Goal: Information Seeking & Learning: Learn about a topic

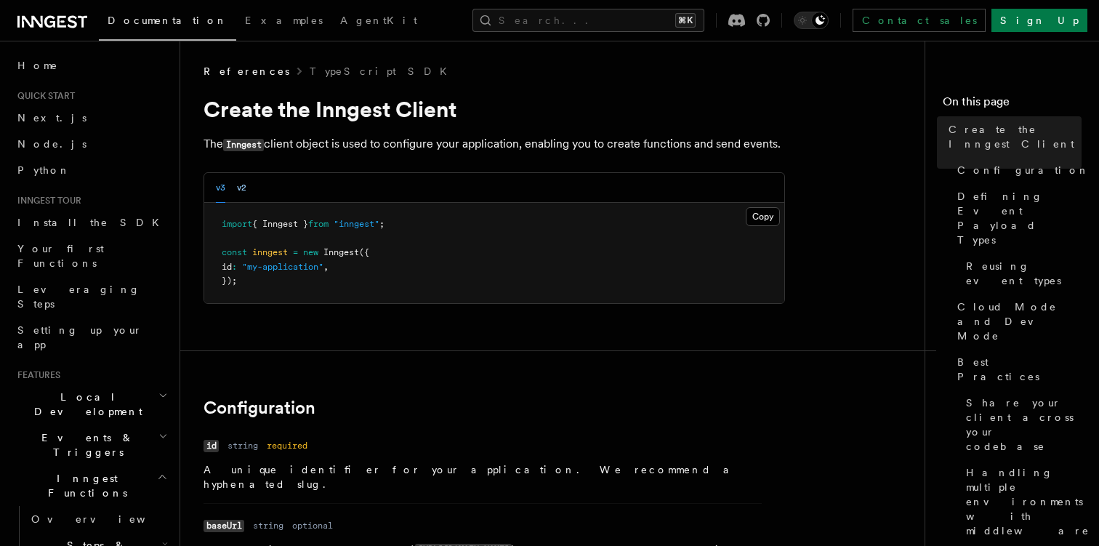
click at [239, 188] on button "v2" at bounding box center [241, 188] width 9 height 30
click at [223, 181] on button "v3" at bounding box center [220, 188] width 9 height 30
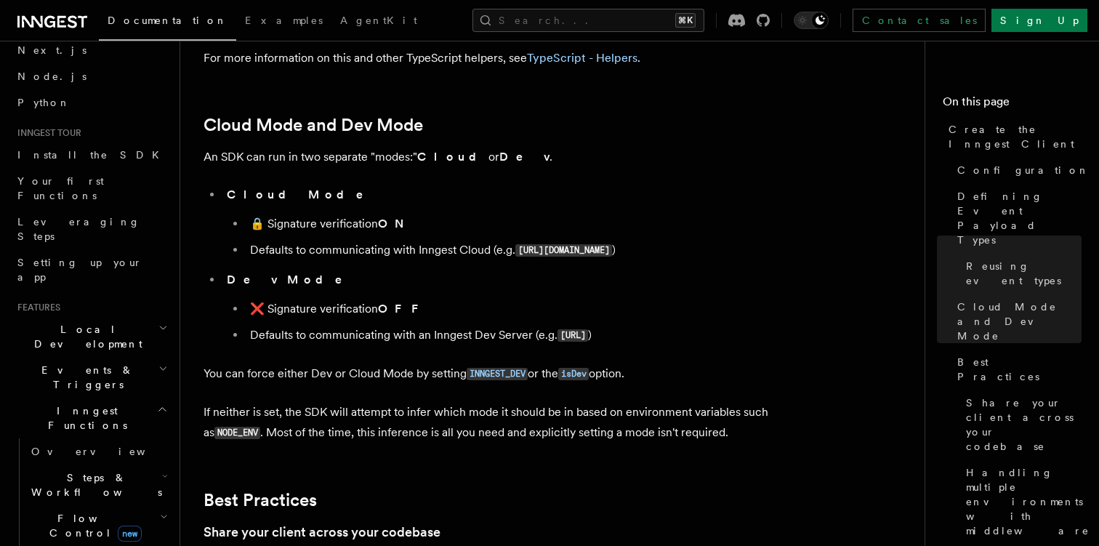
scroll to position [217, 0]
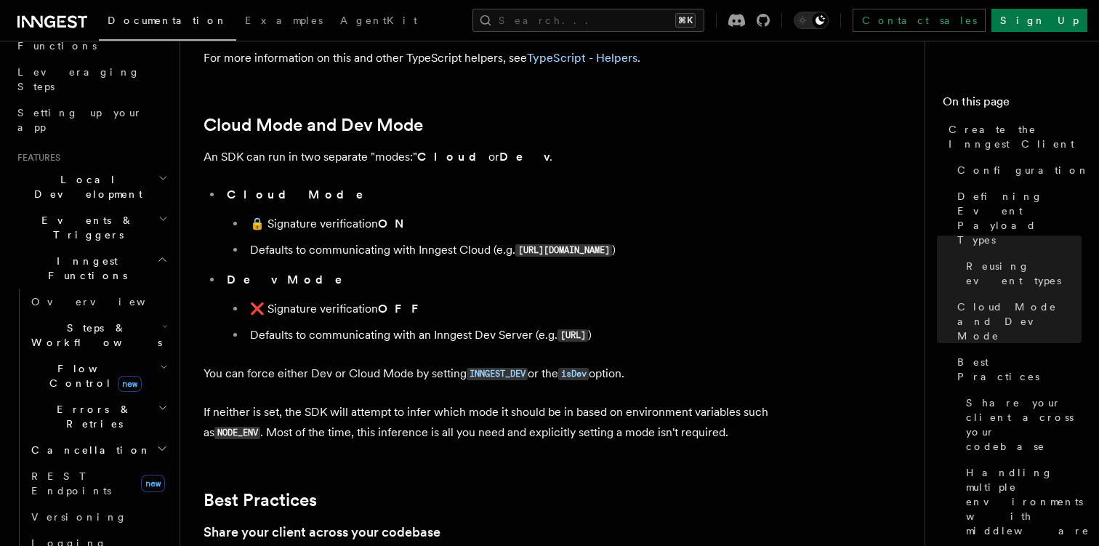
click at [159, 248] on h2 "Inngest Functions" at bounding box center [91, 268] width 159 height 41
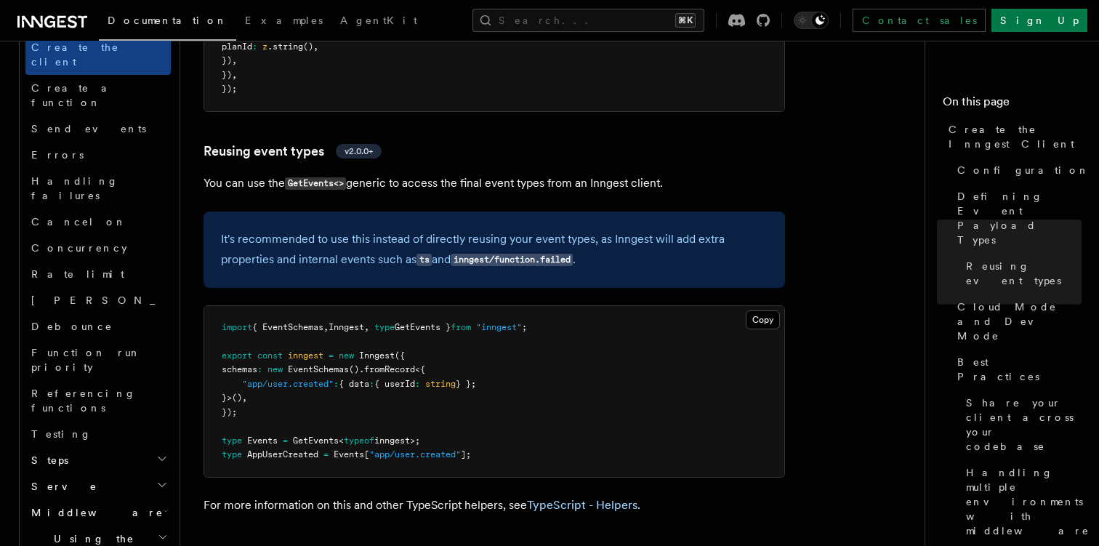
scroll to position [1726, 0]
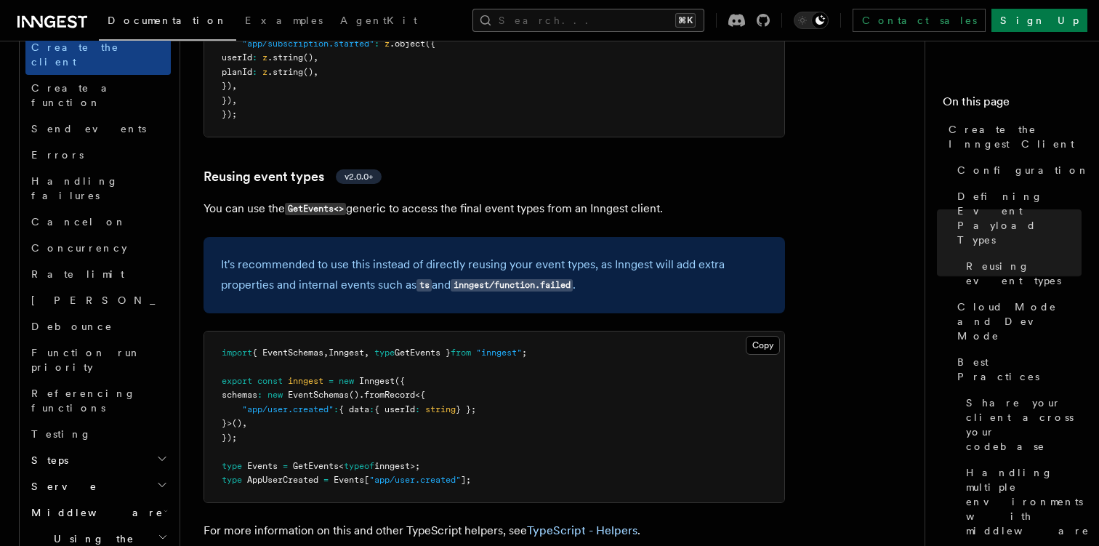
click at [658, 18] on button "Search... ⌘K" at bounding box center [589, 20] width 232 height 23
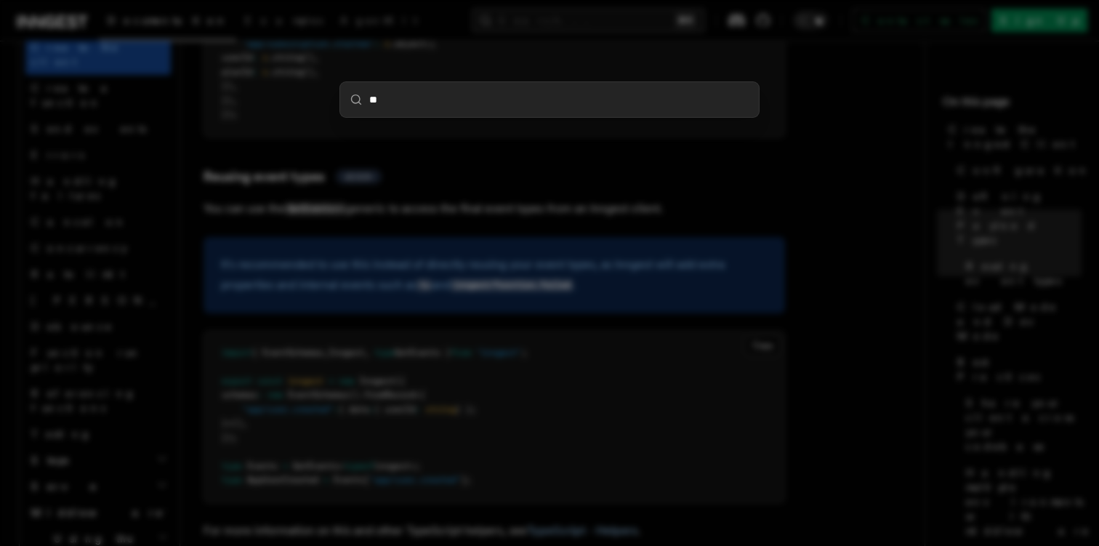
type input "***"
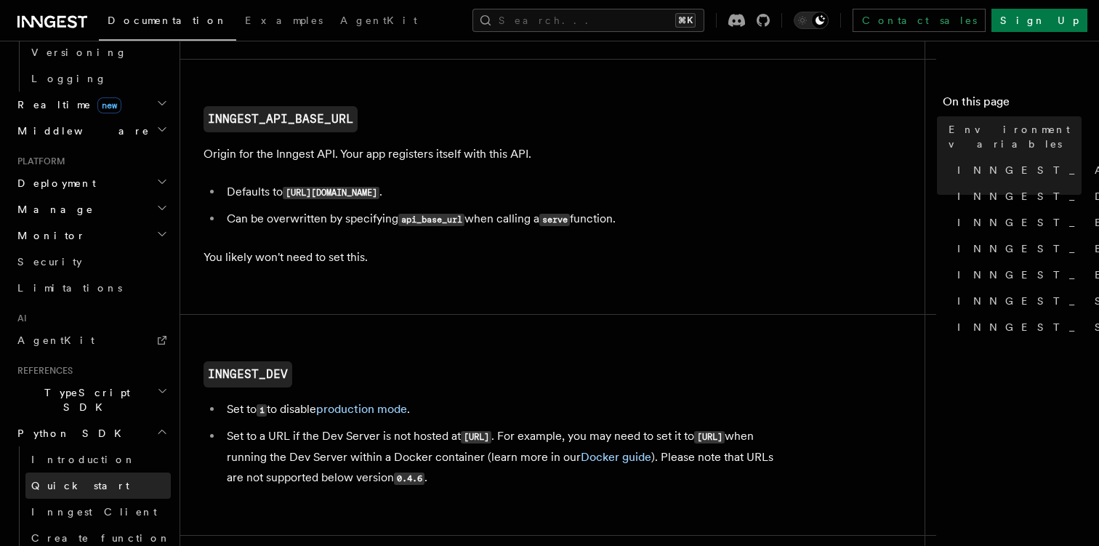
scroll to position [686, 0]
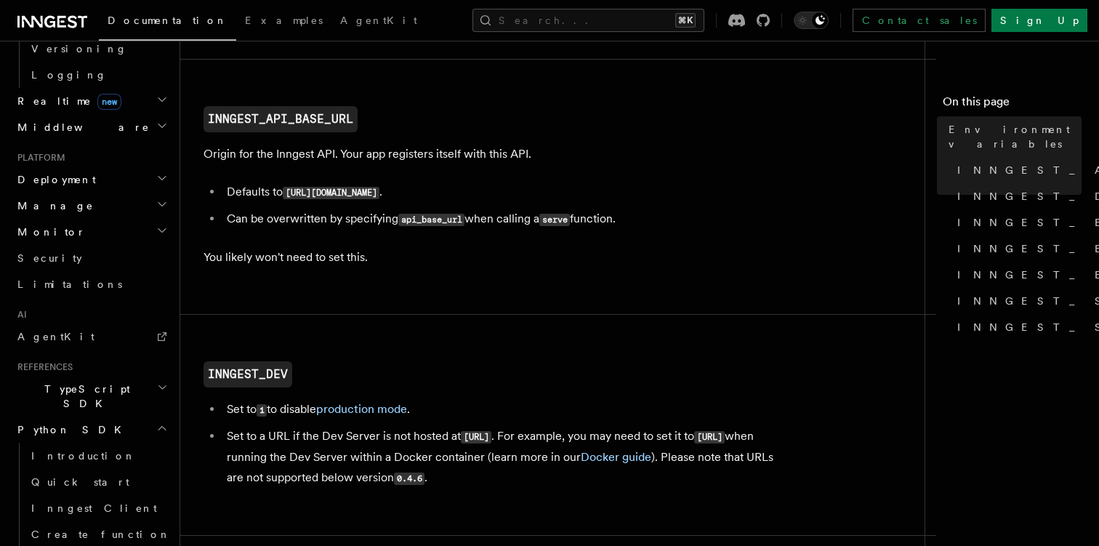
click at [91, 376] on h2 "TypeScript SDK" at bounding box center [91, 396] width 159 height 41
click at [82, 424] on span "Introduction" at bounding box center [83, 430] width 105 height 12
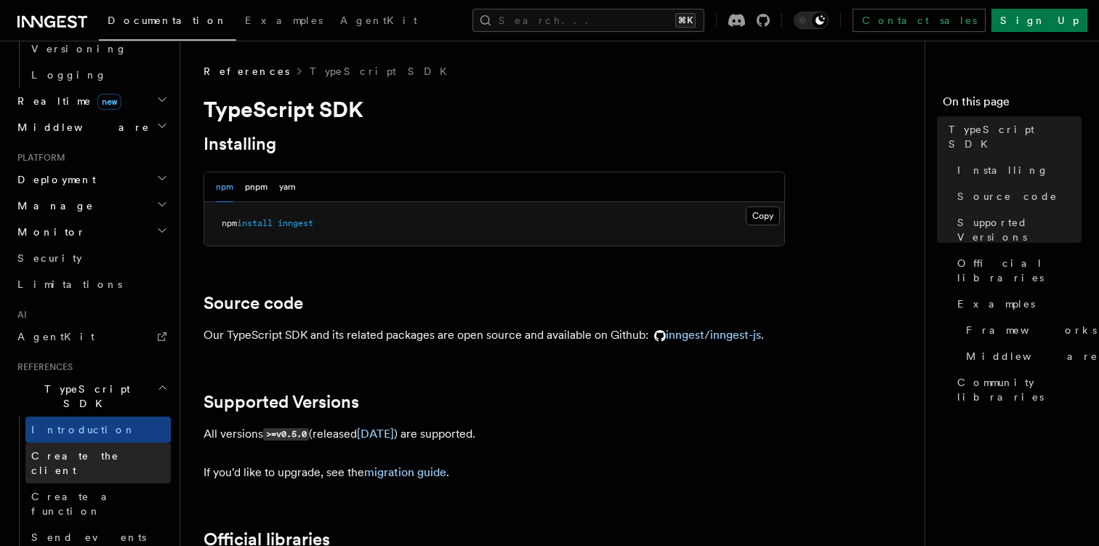
click at [84, 450] on span "Create the client" at bounding box center [75, 463] width 88 height 26
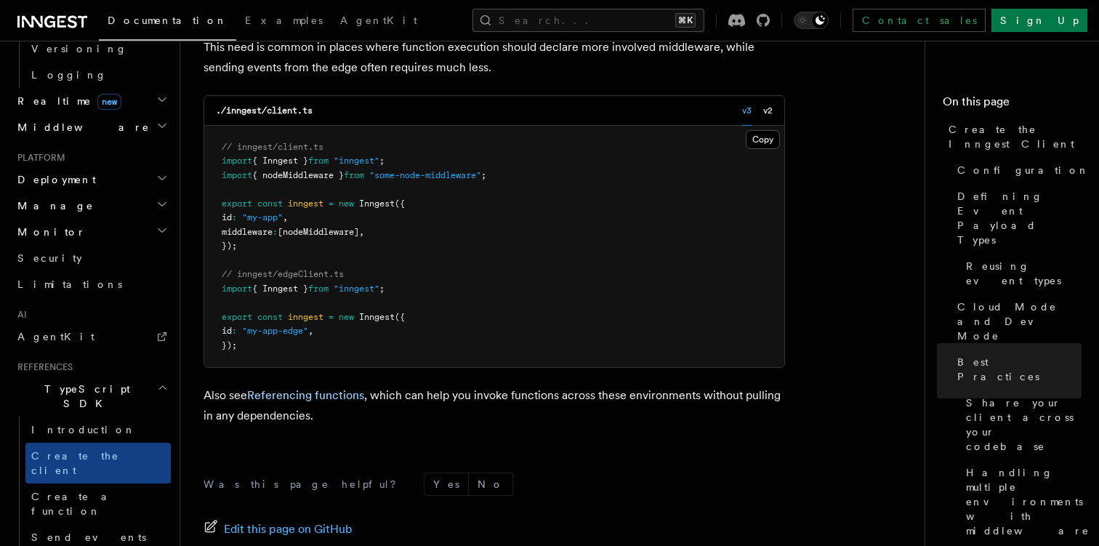
scroll to position [3234, 0]
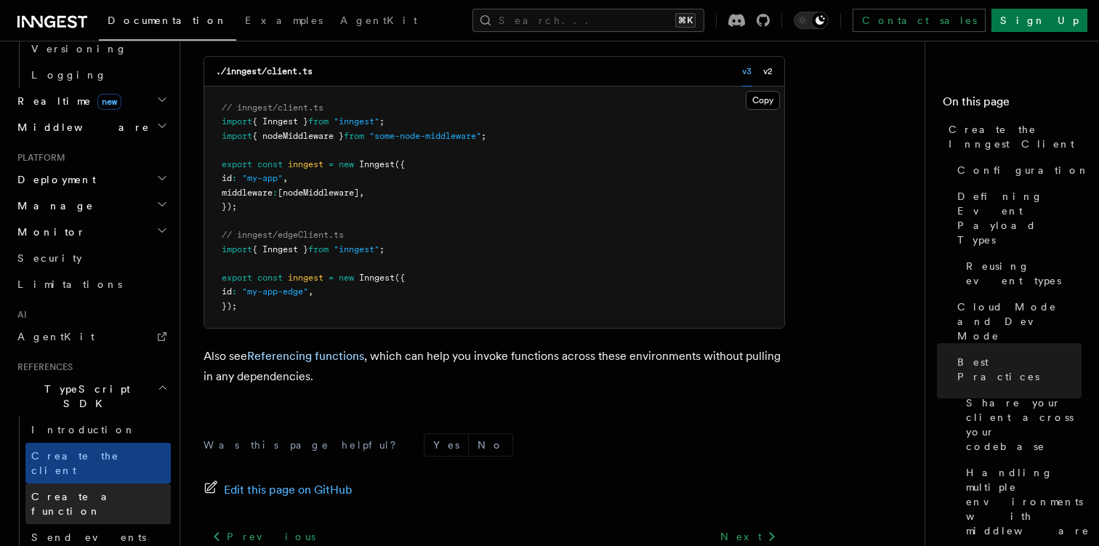
click at [113, 483] on link "Create a function" at bounding box center [97, 503] width 145 height 41
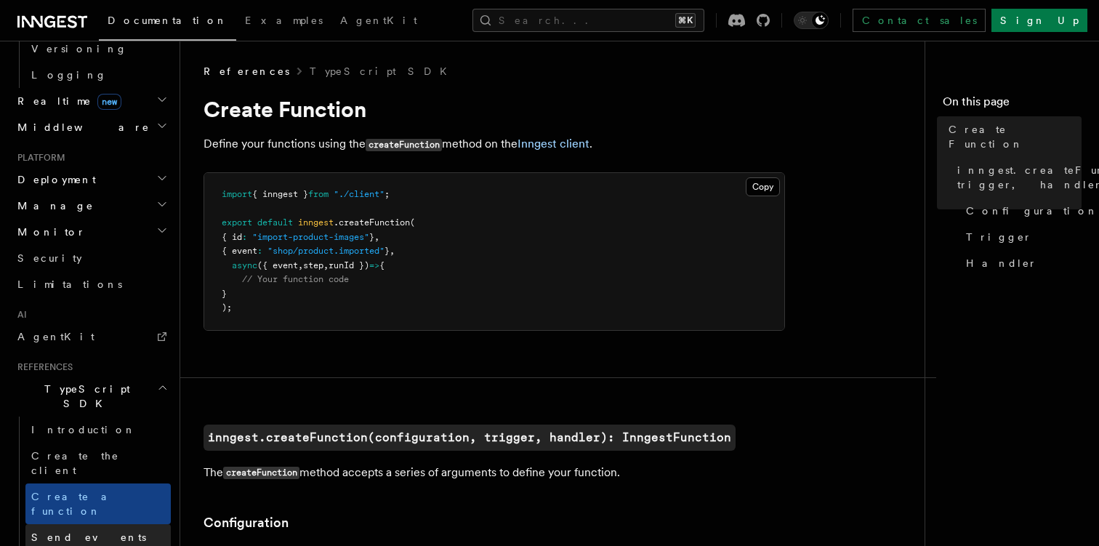
click at [103, 524] on link "Send events" at bounding box center [97, 537] width 145 height 26
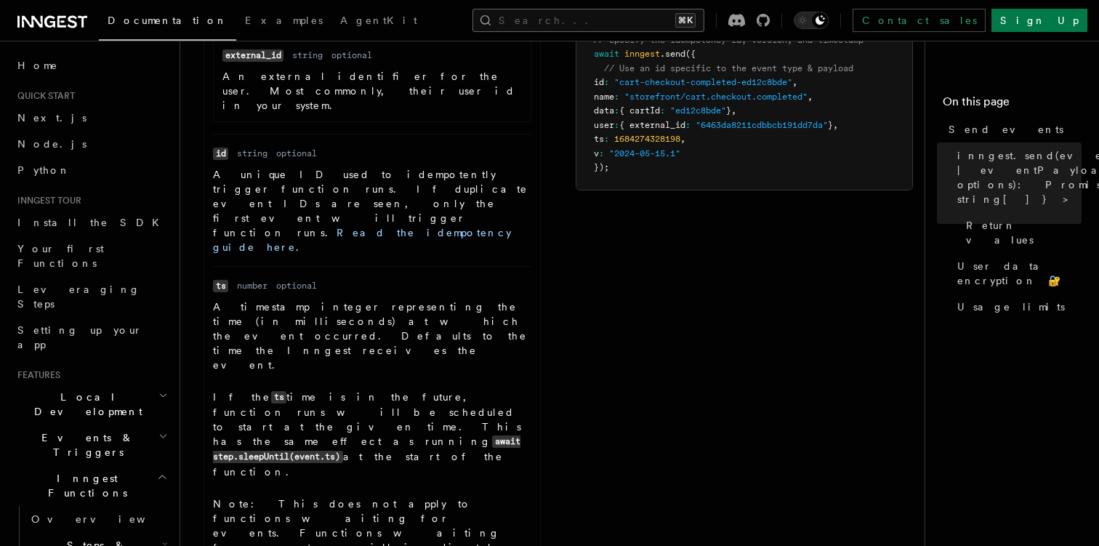
click at [699, 9] on button "Search... ⌘K" at bounding box center [589, 20] width 232 height 23
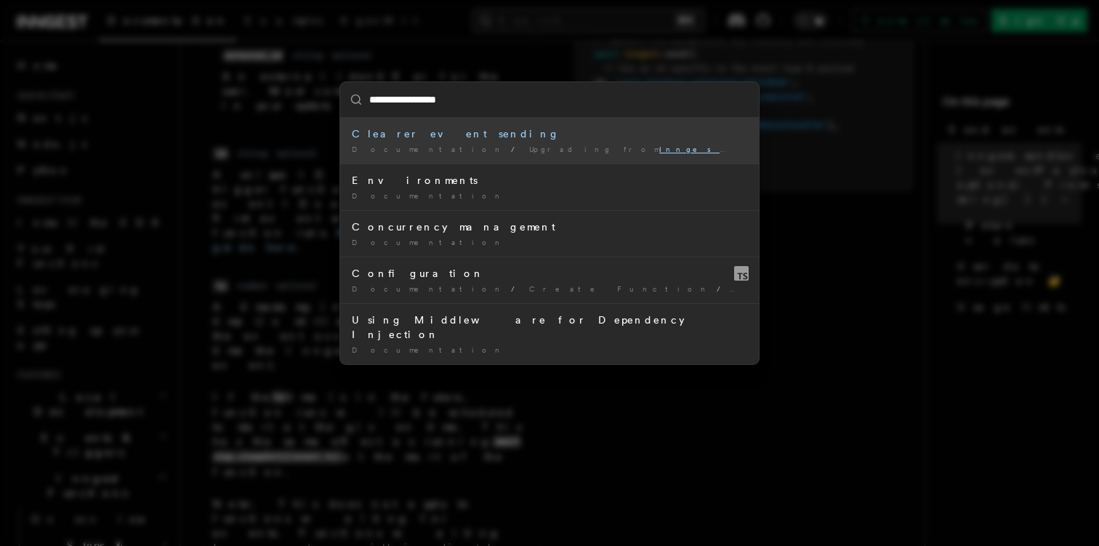
type input "**********"
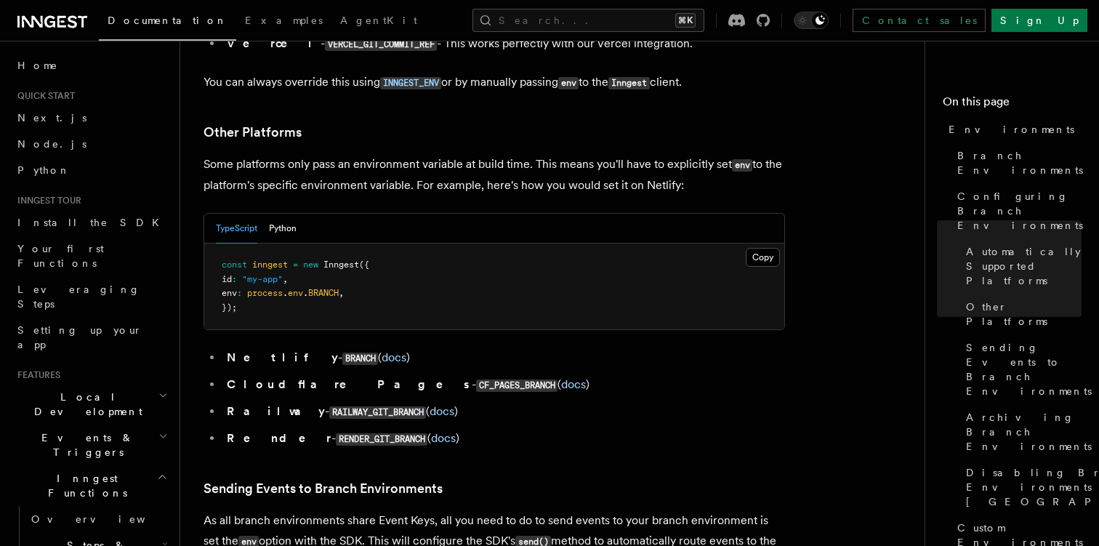
scroll to position [1991, 0]
